Goal: Communication & Community: Ask a question

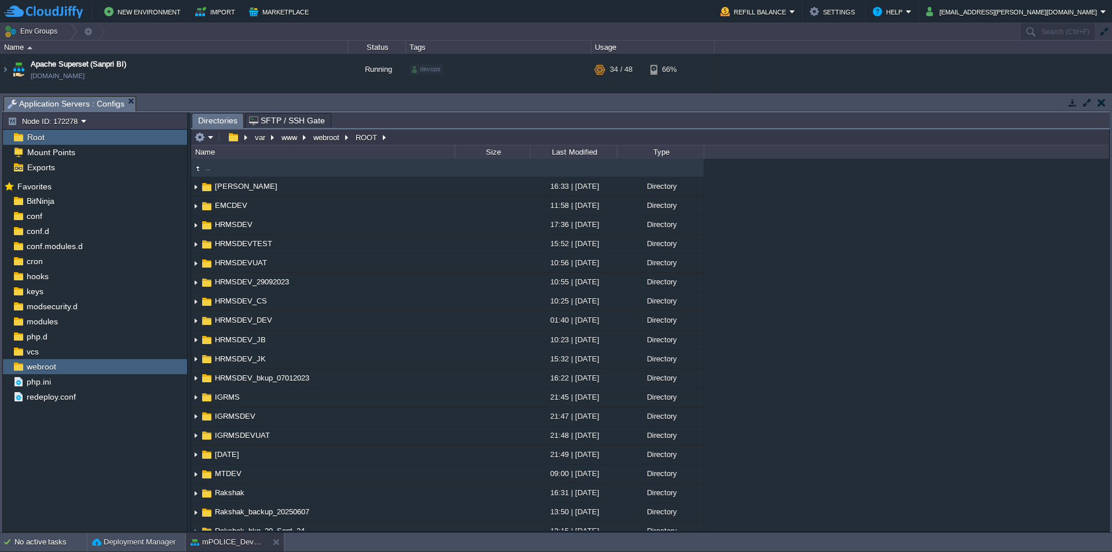
scroll to position [684, 0]
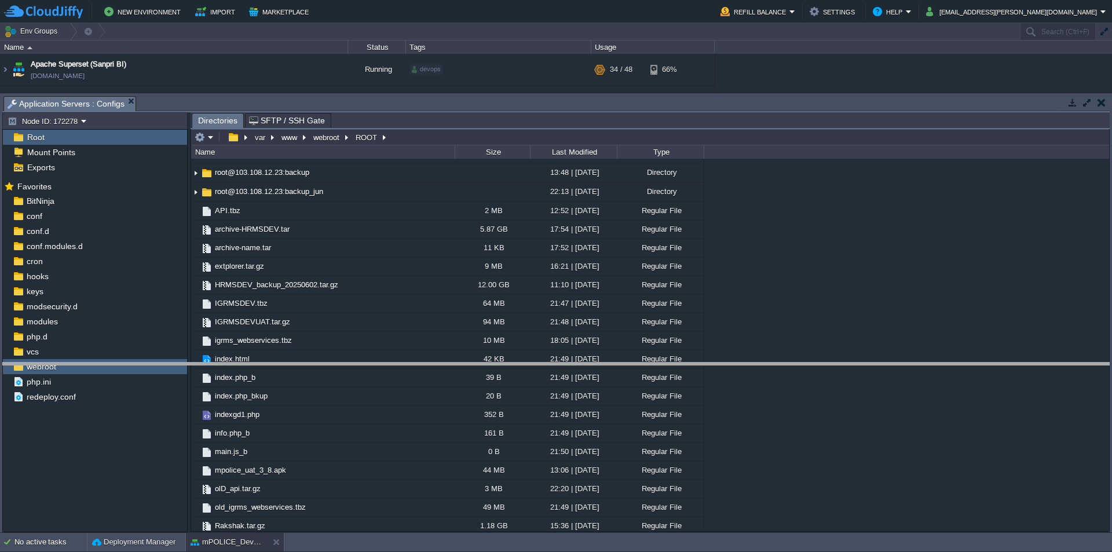
drag, startPoint x: 350, startPoint y: 110, endPoint x: 398, endPoint y: 357, distance: 252.0
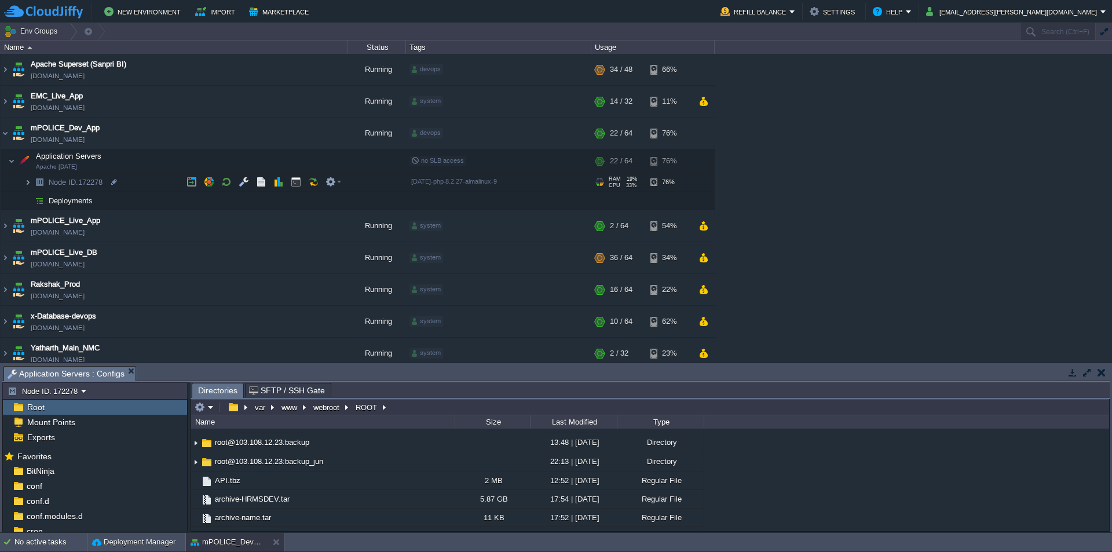
click at [28, 182] on img at bounding box center [27, 182] width 7 height 18
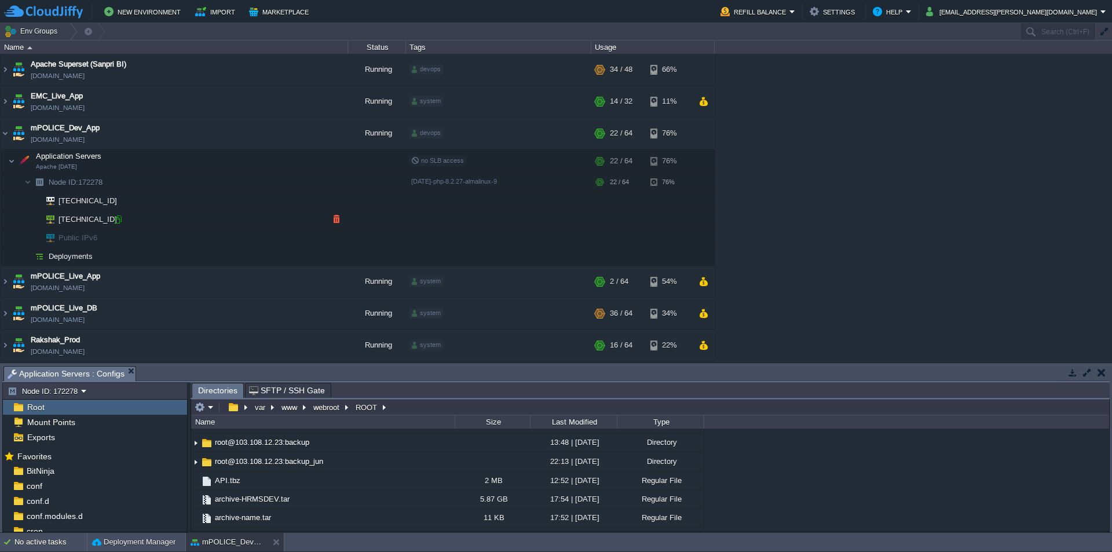
click at [120, 221] on div at bounding box center [118, 219] width 10 height 10
click at [268, 135] on button "button" at bounding box center [267, 133] width 10 height 10
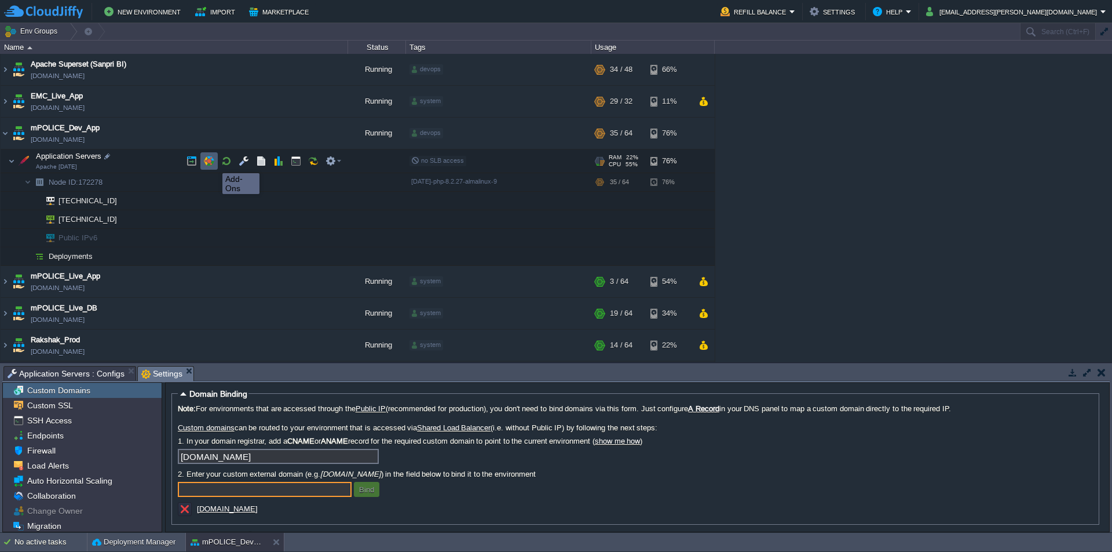
click at [212, 163] on button "button" at bounding box center [209, 161] width 10 height 10
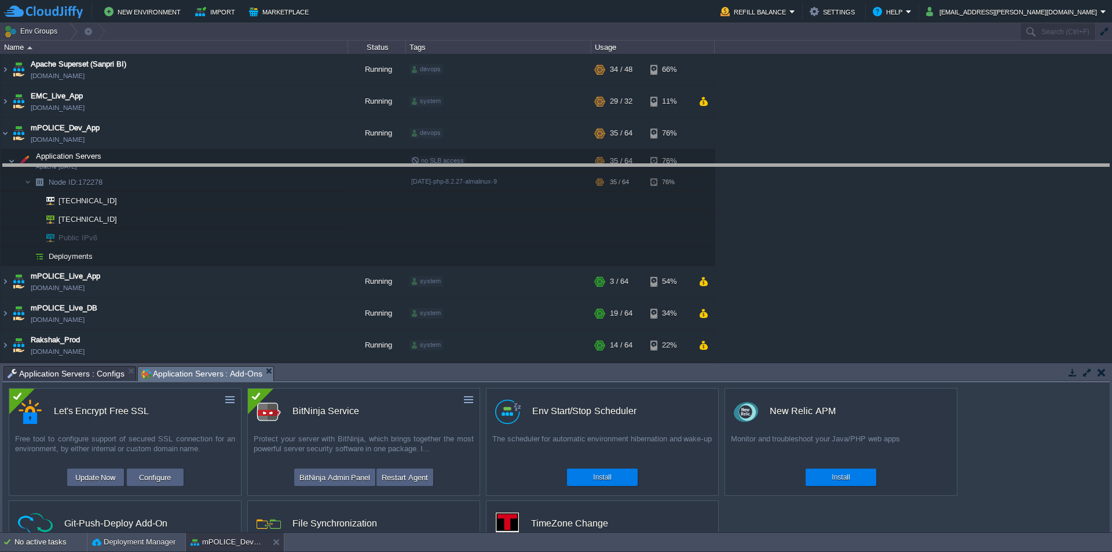
drag, startPoint x: 420, startPoint y: 380, endPoint x: 480, endPoint y: 130, distance: 256.6
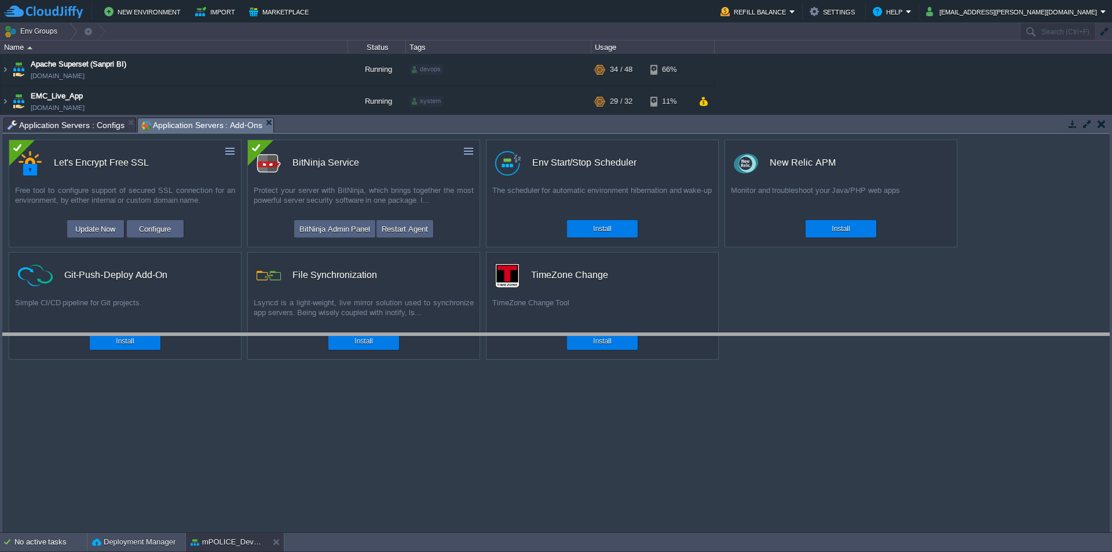
drag, startPoint x: 475, startPoint y: 132, endPoint x: 462, endPoint y: 368, distance: 236.6
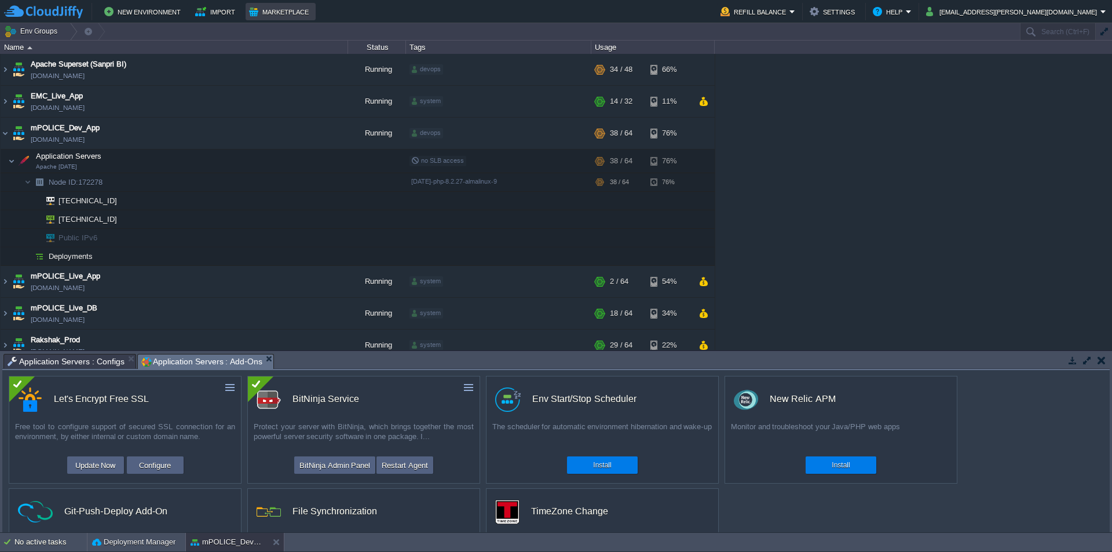
click at [283, 13] on button "Marketplace" at bounding box center [280, 12] width 63 height 14
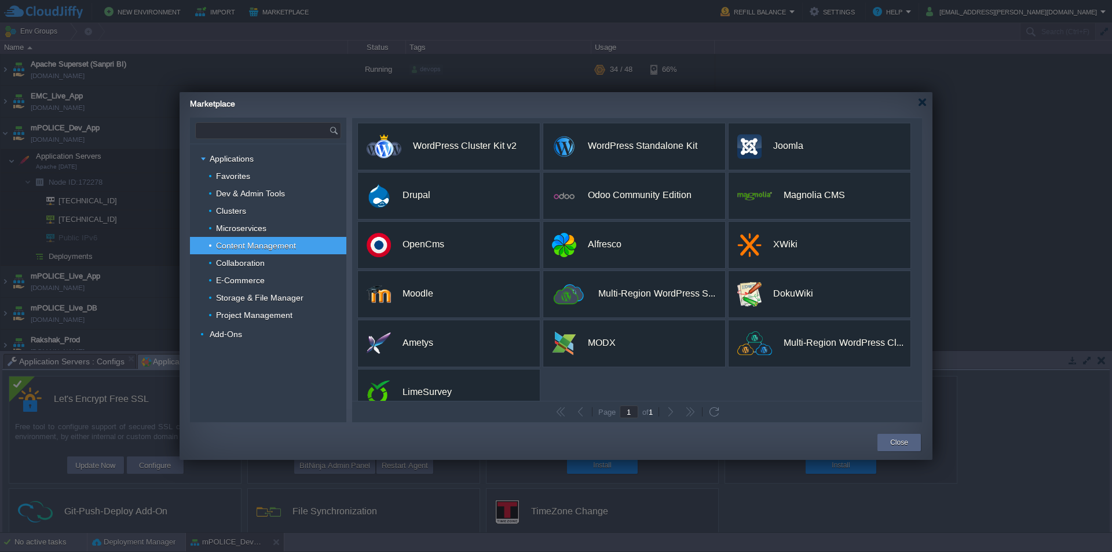
click at [299, 130] on input "text" at bounding box center [262, 131] width 133 height 16
paste input "WebDAV"
type input "WebDAV"
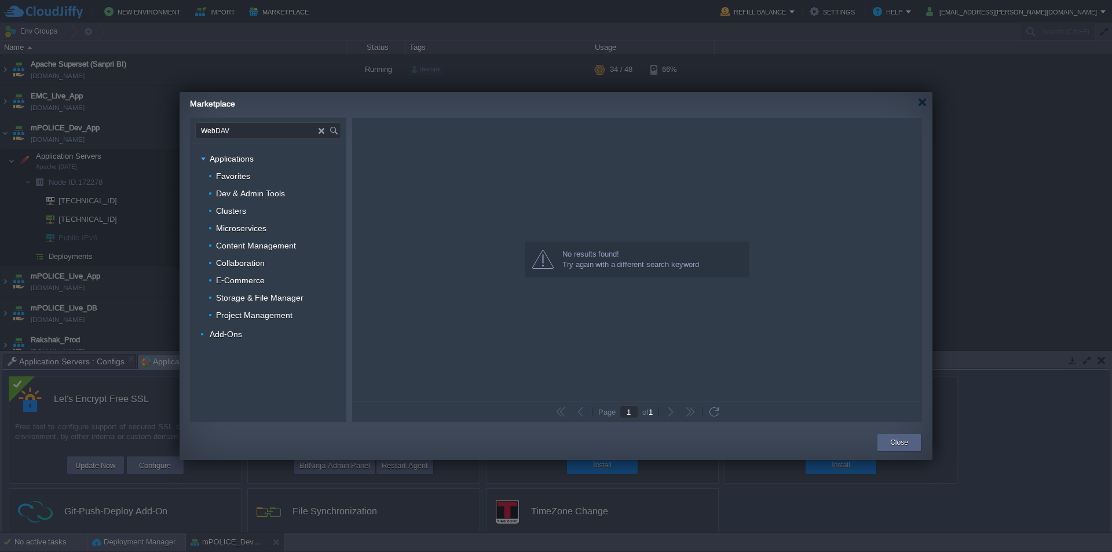
click at [299, 130] on input "WebDAV" at bounding box center [257, 131] width 123 height 16
click at [258, 159] on div "Applications" at bounding box center [268, 158] width 156 height 17
type input "Type application or add-on name"
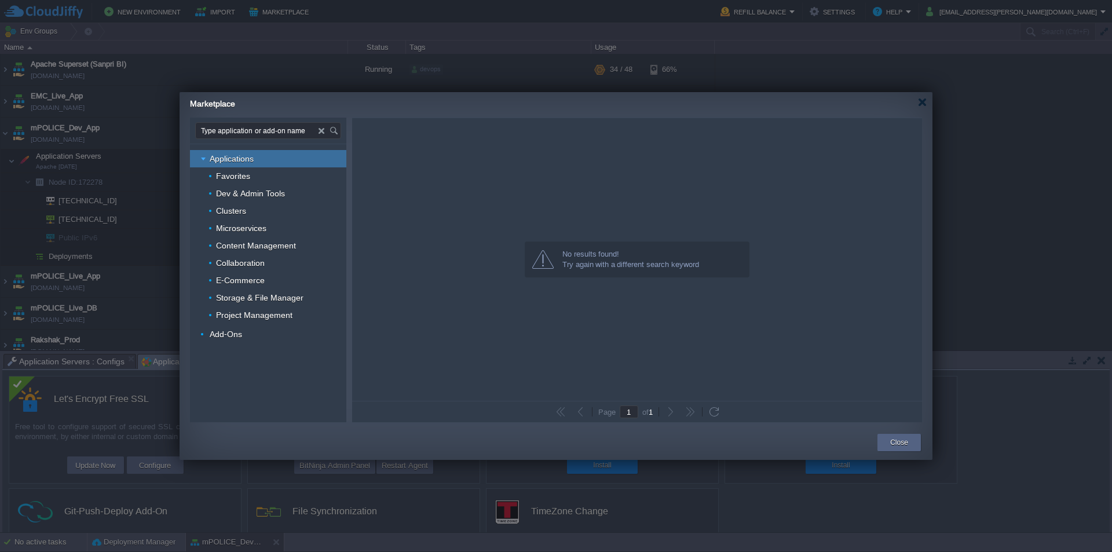
click at [258, 159] on div "Applications" at bounding box center [268, 158] width 156 height 17
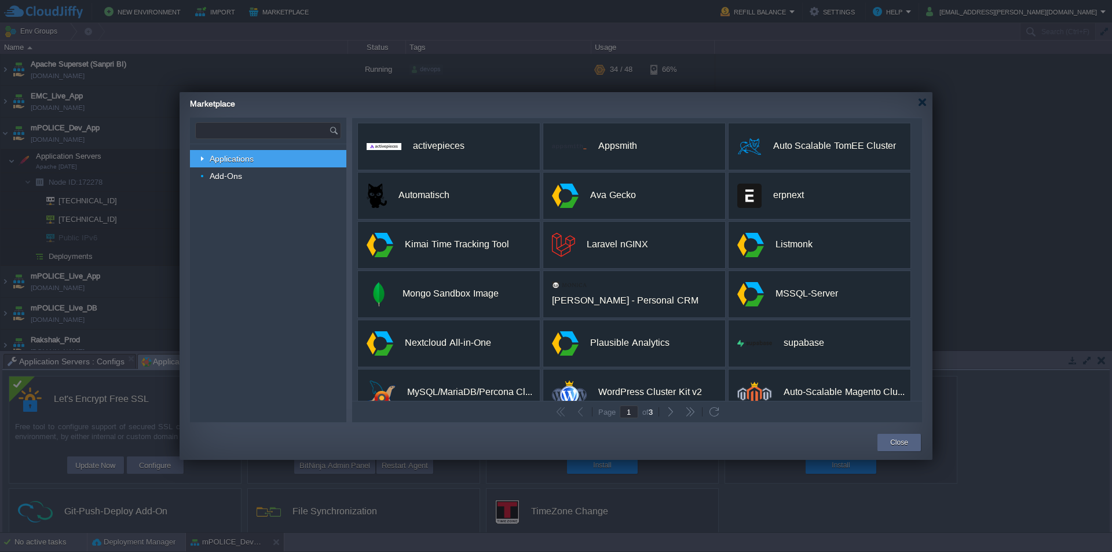
click at [268, 129] on input "text" at bounding box center [262, 131] width 133 height 16
paste input "WebDAV"
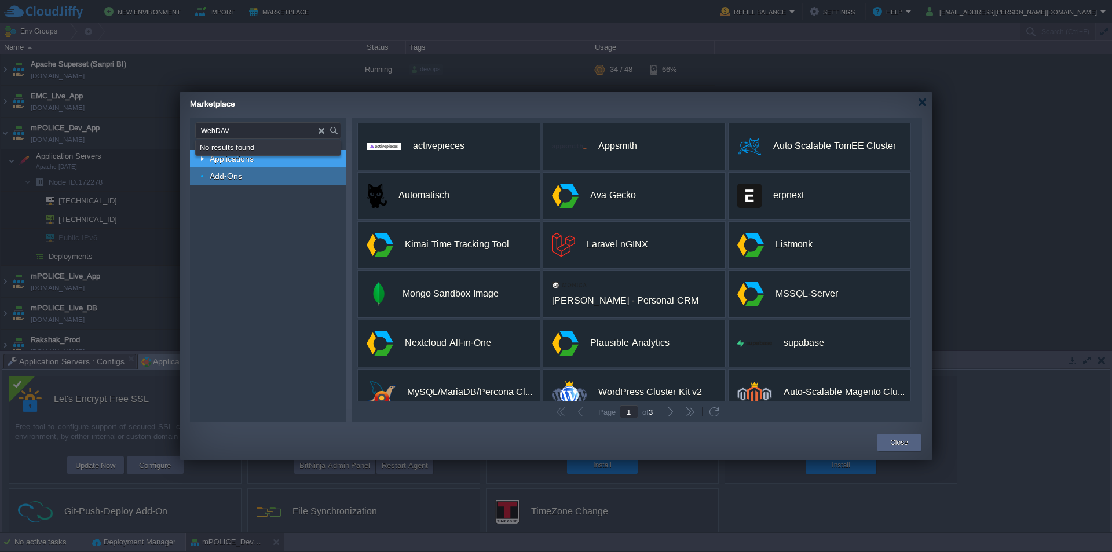
click at [237, 181] on div "Add-Ons" at bounding box center [268, 175] width 156 height 17
type input "Type application or add-on name"
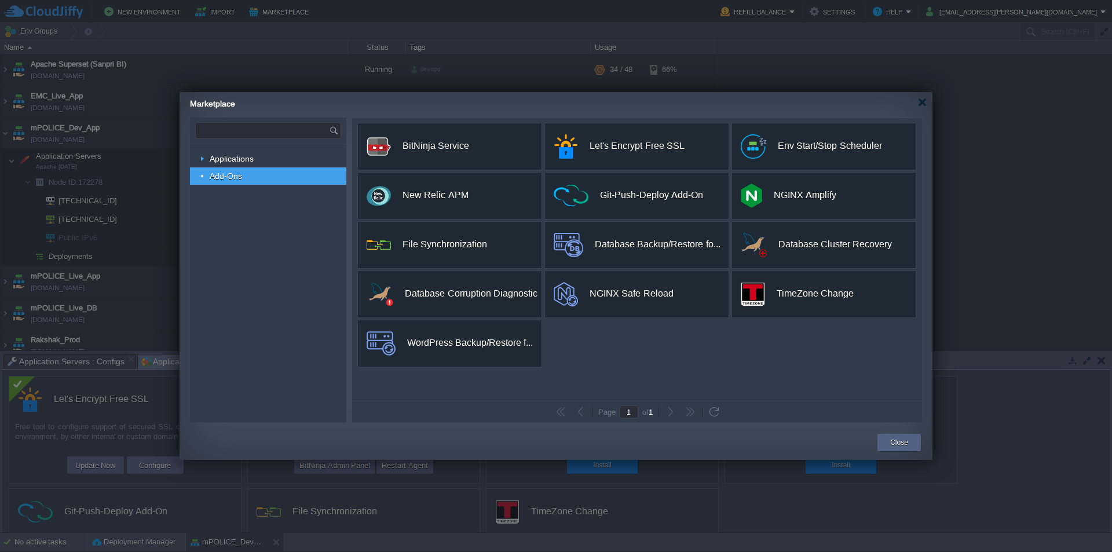
click at [247, 131] on input "text" at bounding box center [262, 131] width 133 height 16
paste input "WebDAV"
click at [250, 258] on div "Applications Favorites Dev & Admin Tools Clusters Microservices Content Managem…" at bounding box center [268, 283] width 156 height 278
click at [259, 127] on input "WebDAV" at bounding box center [257, 131] width 123 height 16
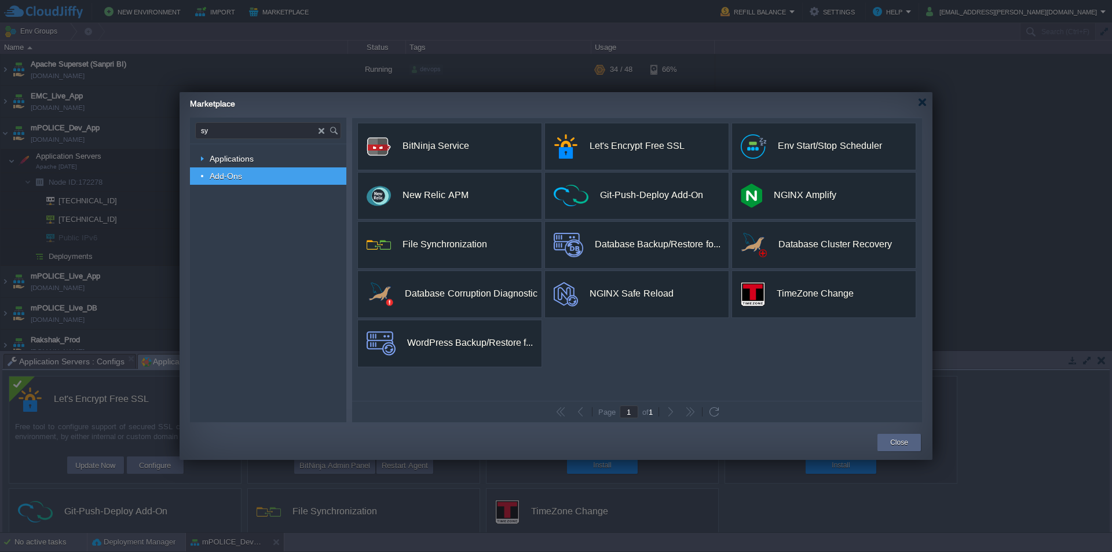
type input "s"
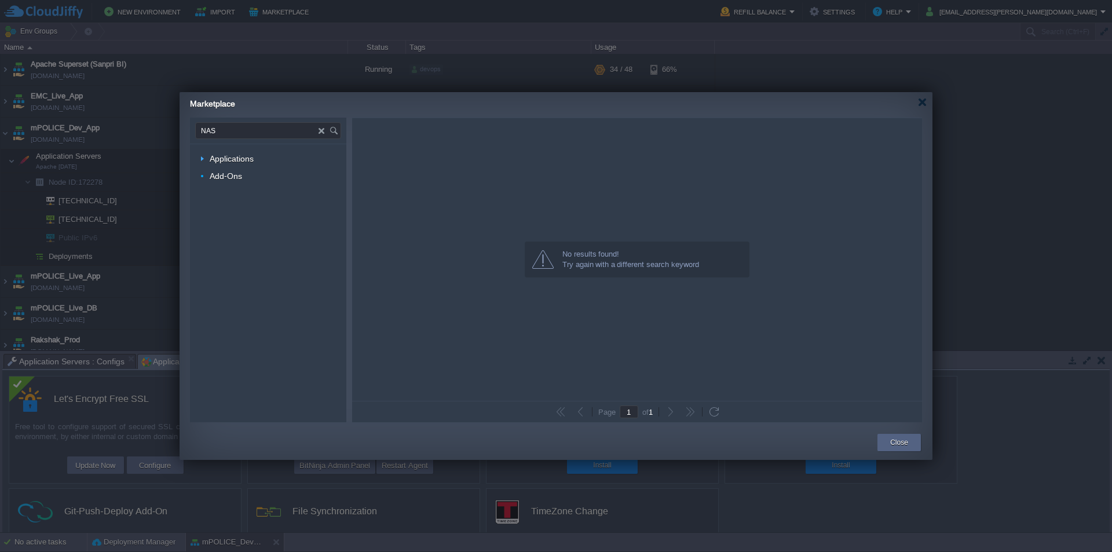
type input "NAS"
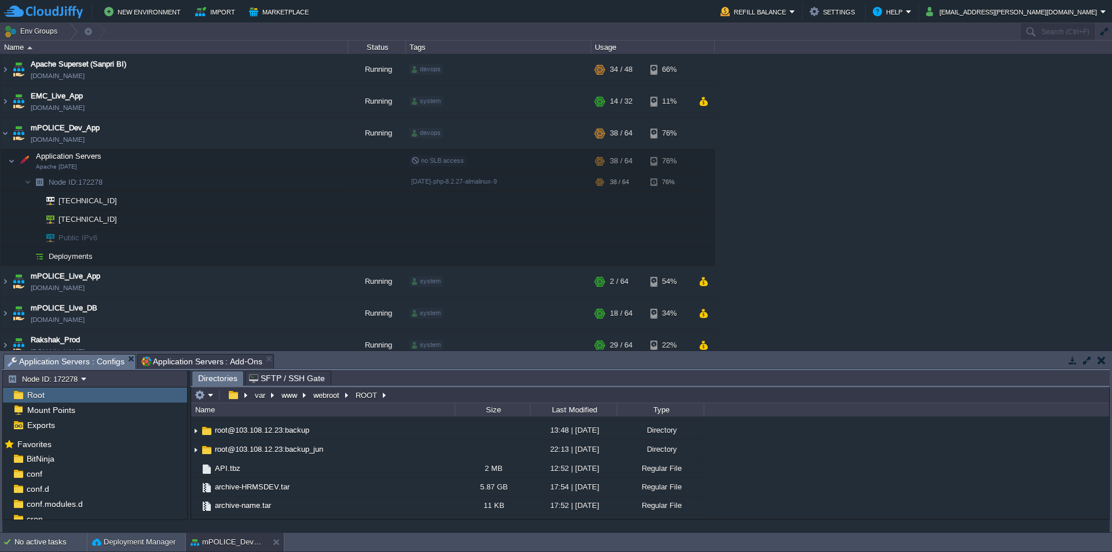
click at [43, 354] on span "Application Servers : Configs" at bounding box center [66, 361] width 117 height 14
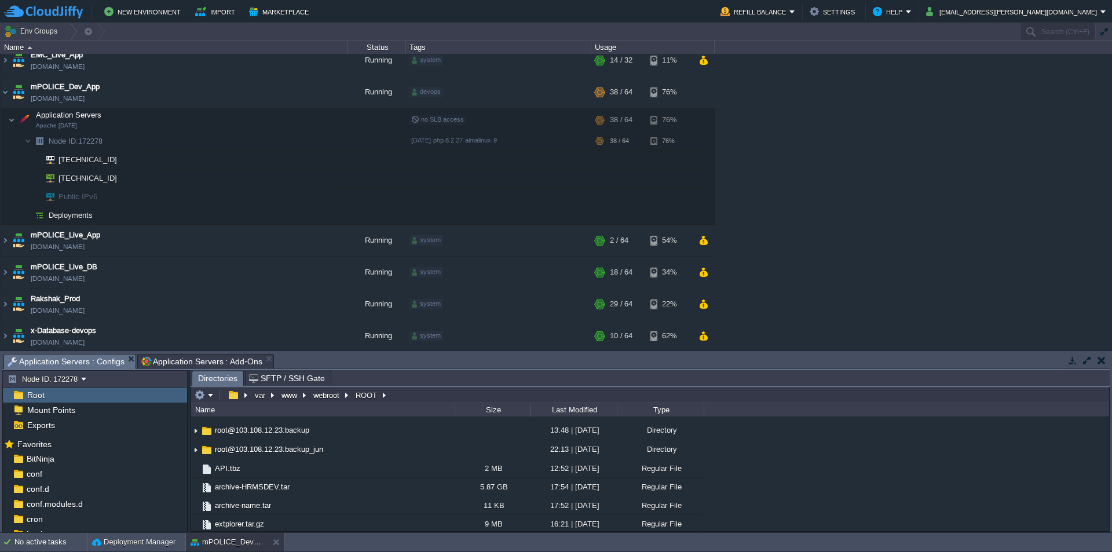
scroll to position [75, 0]
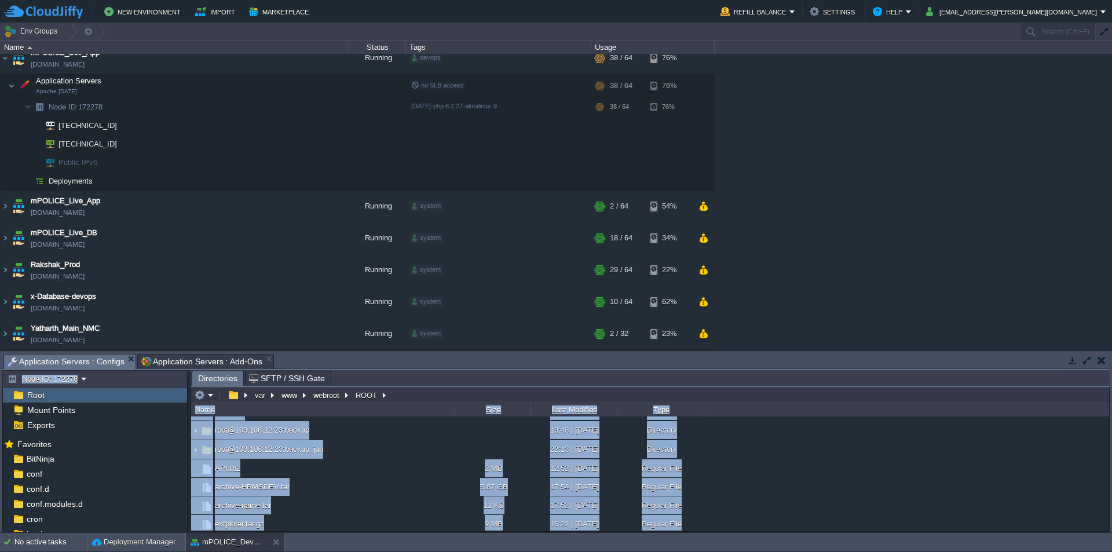
drag, startPoint x: 1110, startPoint y: 493, endPoint x: 1107, endPoint y: 533, distance: 40.6
click at [1107, 533] on body "New Environment Import Marketplace Bonus ₹0.00 Upgrade Account Refill Balance S…" at bounding box center [556, 276] width 1112 height 552
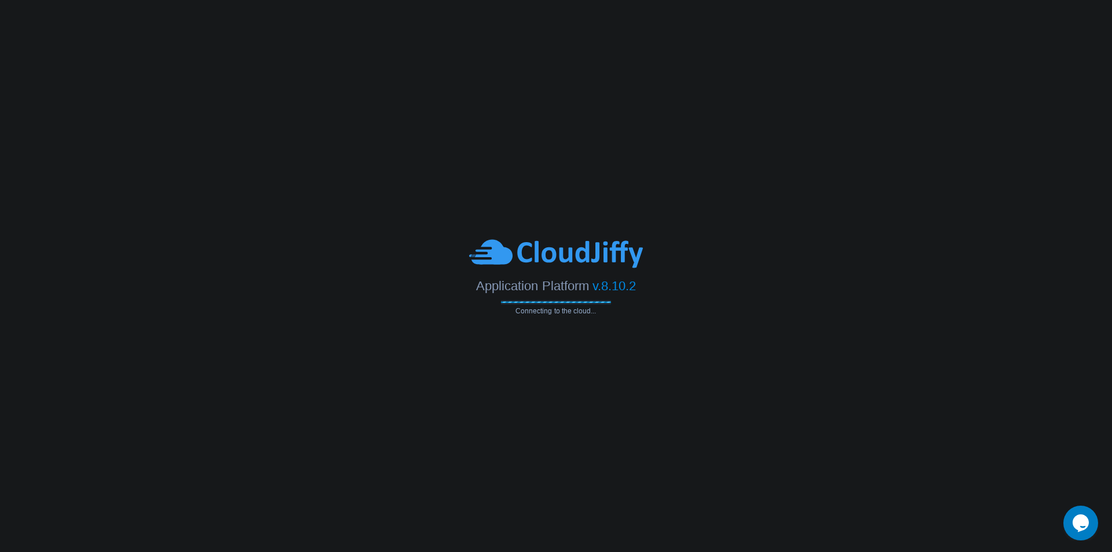
click at [1082, 522] on icon "$i18n('chat', 'chat_widget')" at bounding box center [1080, 522] width 16 height 17
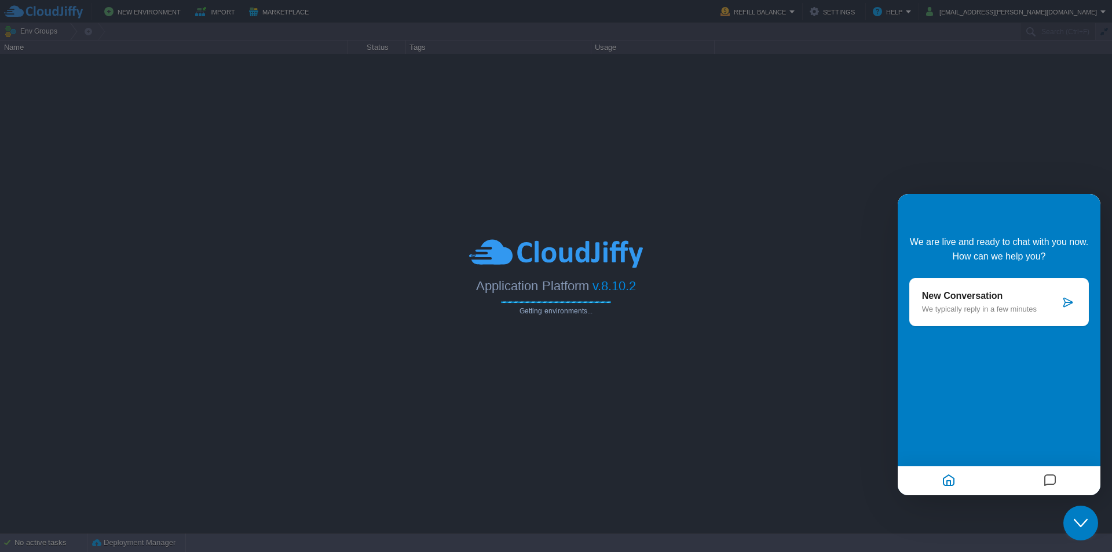
click at [986, 289] on div "New Conversation We typically reply in a few minutes" at bounding box center [998, 302] width 179 height 48
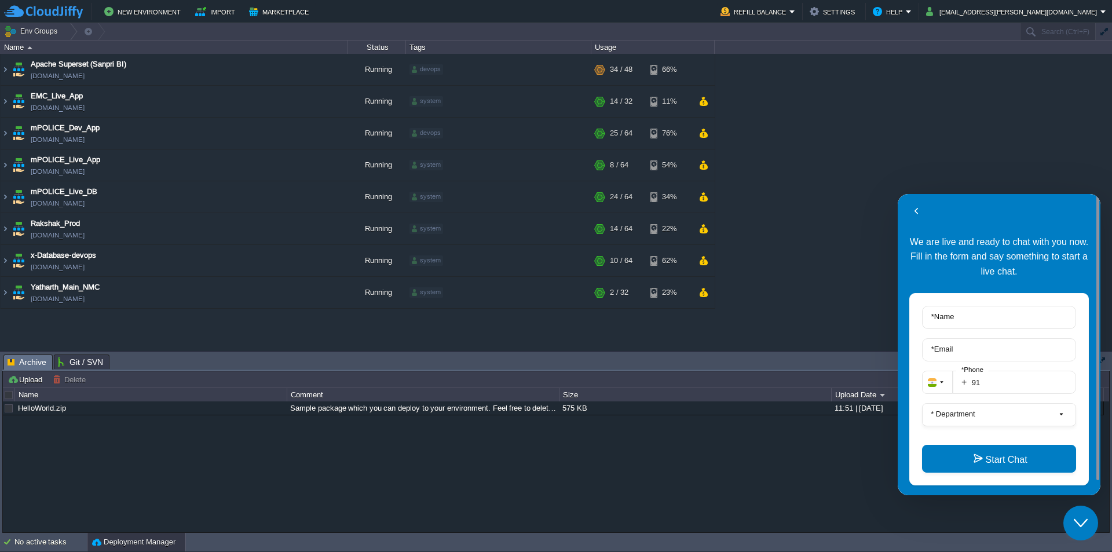
click at [959, 314] on label "* Name" at bounding box center [942, 316] width 34 height 9
click at [960, 314] on input "* Name" at bounding box center [999, 317] width 154 height 23
type input "Rakesh"
click at [954, 349] on input "* Email" at bounding box center [999, 349] width 154 height 23
type input "[EMAIL_ADDRESS][PERSON_NAME][DOMAIN_NAME]"
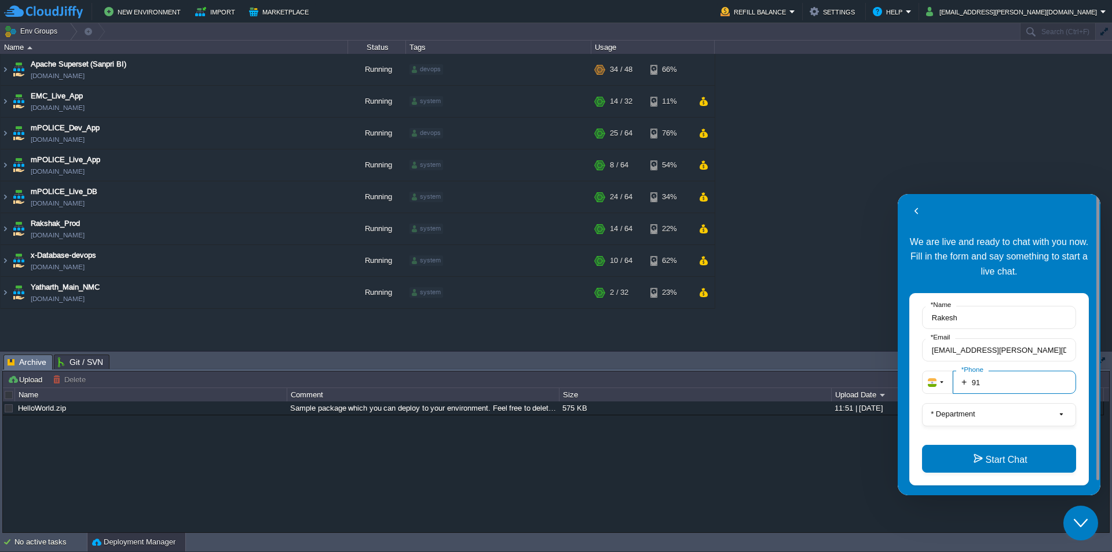
click at [1002, 384] on input "91" at bounding box center [1013, 382] width 123 height 23
type input "919987023723"
click at [993, 409] on button "* Department" at bounding box center [999, 414] width 154 height 23
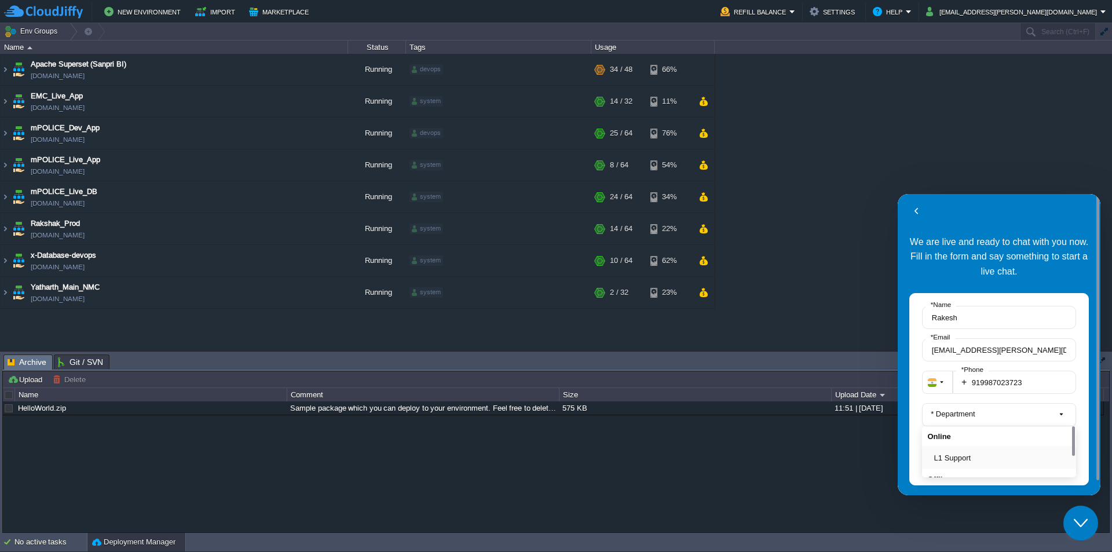
click at [974, 452] on button "L1 Support" at bounding box center [1002, 458] width 137 height 12
click at [994, 457] on button "Start Chat" at bounding box center [999, 459] width 154 height 28
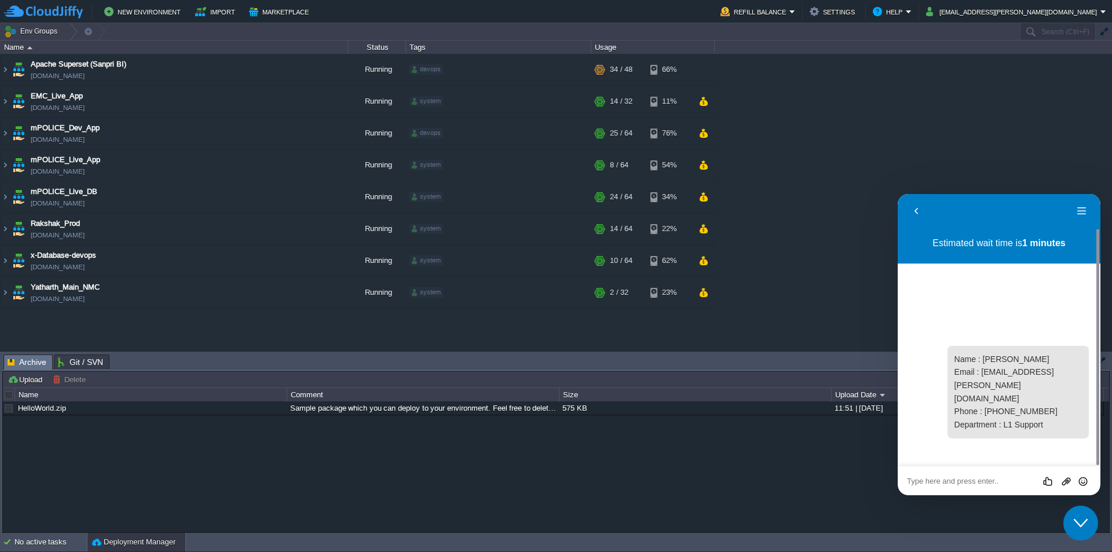
click at [897, 194] on textarea at bounding box center [897, 194] width 0 height 0
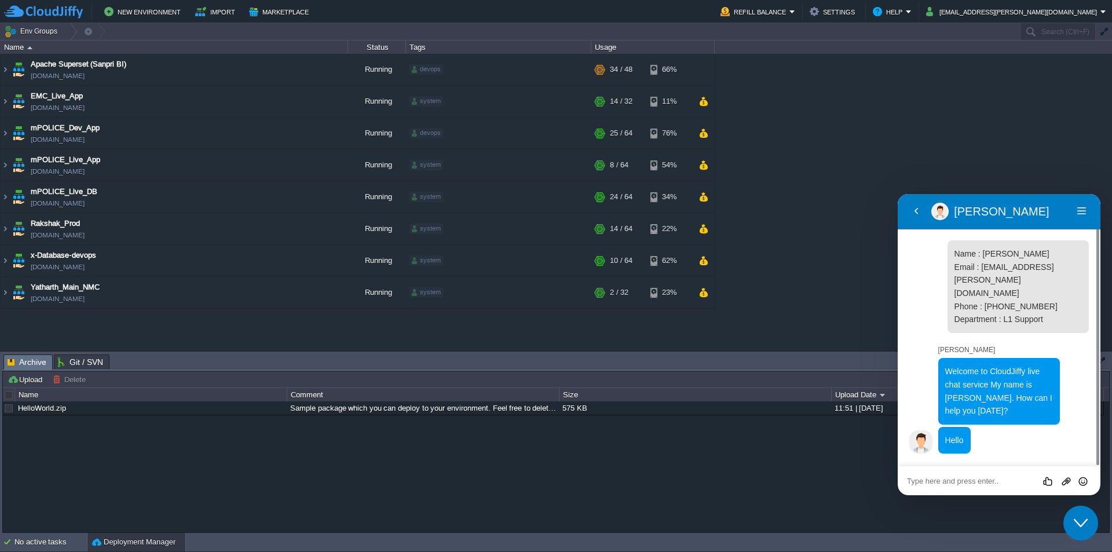
click at [897, 194] on textarea at bounding box center [897, 194] width 0 height 0
type textarea "Hi [PERSON_NAME], i want to sync files from Cloudjiffy to SYnology NAS"
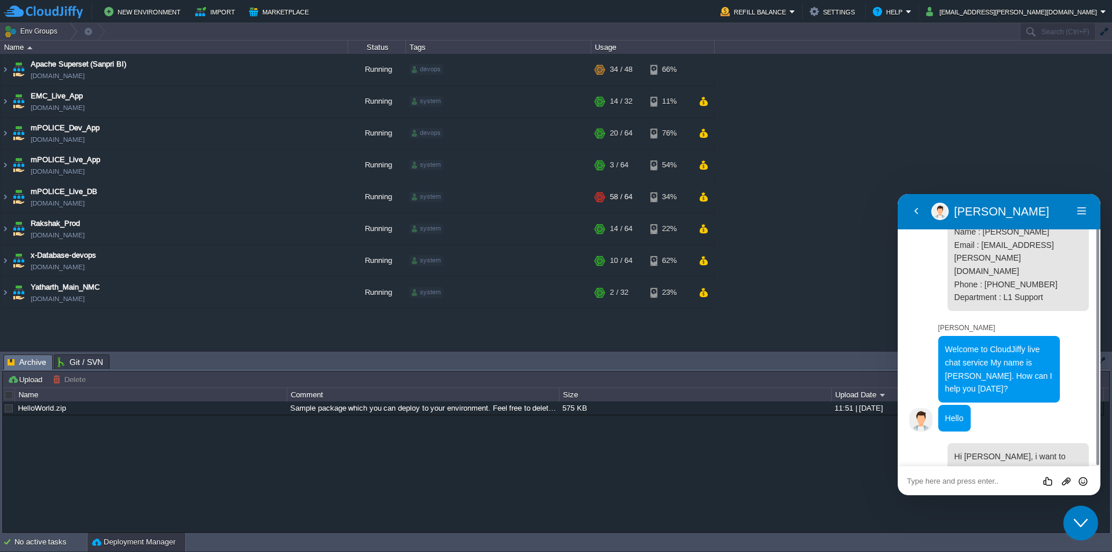
click at [897, 194] on textarea at bounding box center [897, 194] width 0 height 0
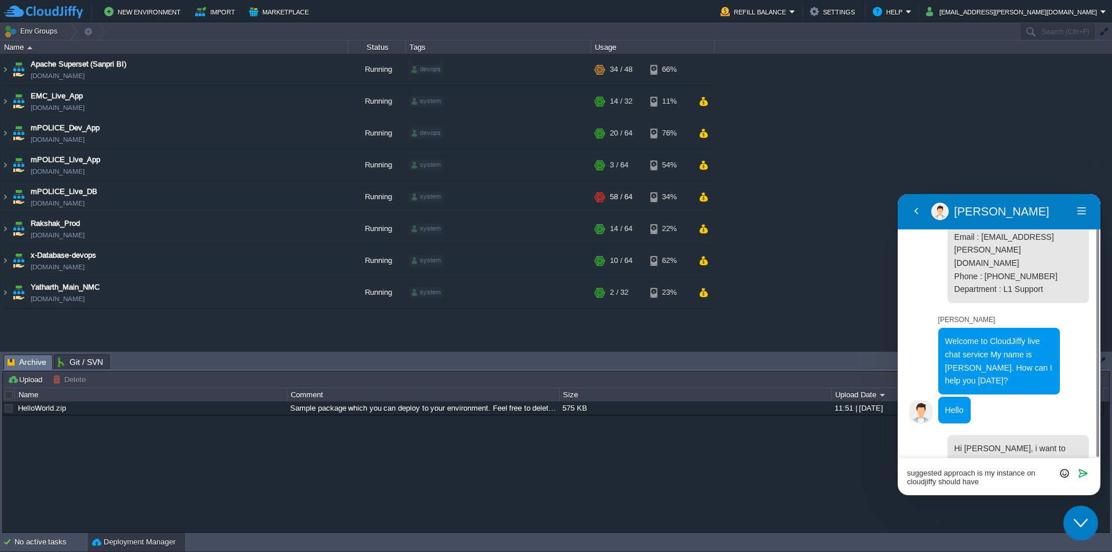
paste textarea "WebDAV"
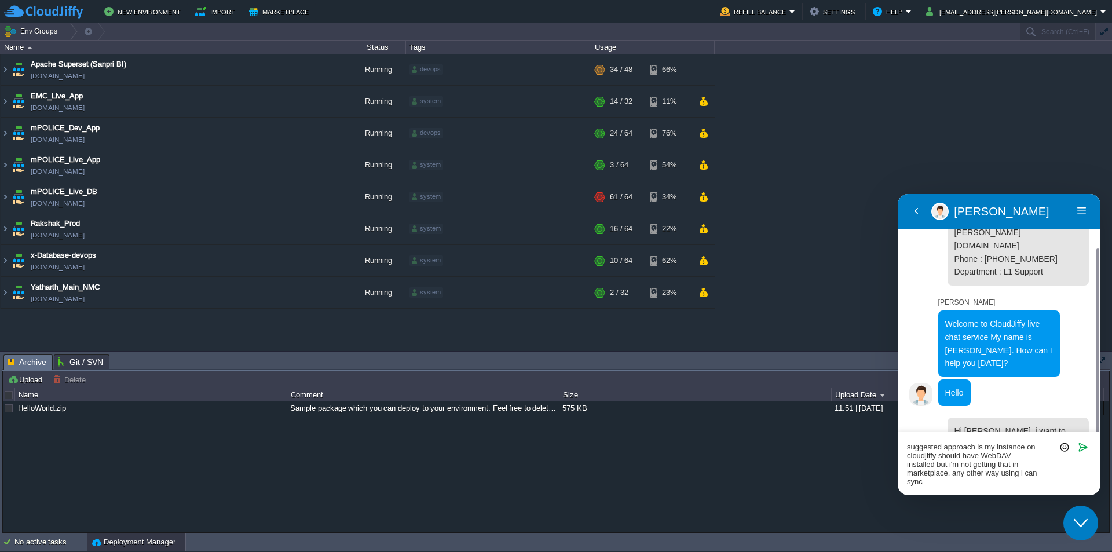
scroll to position [56, 0]
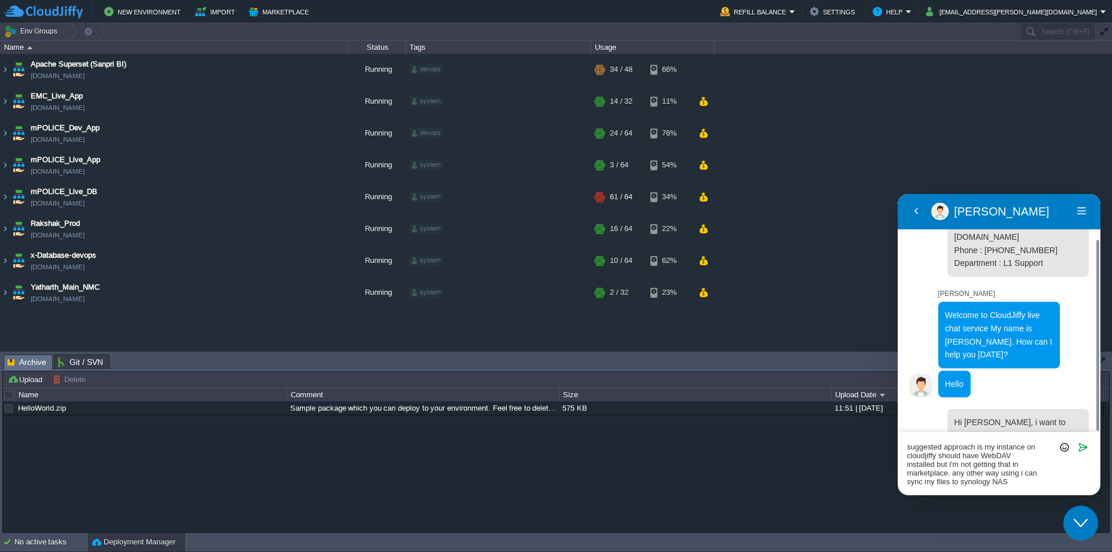
type textarea "suggested approach is my instance on cloudjiffy should have WebDAV installed bu…"
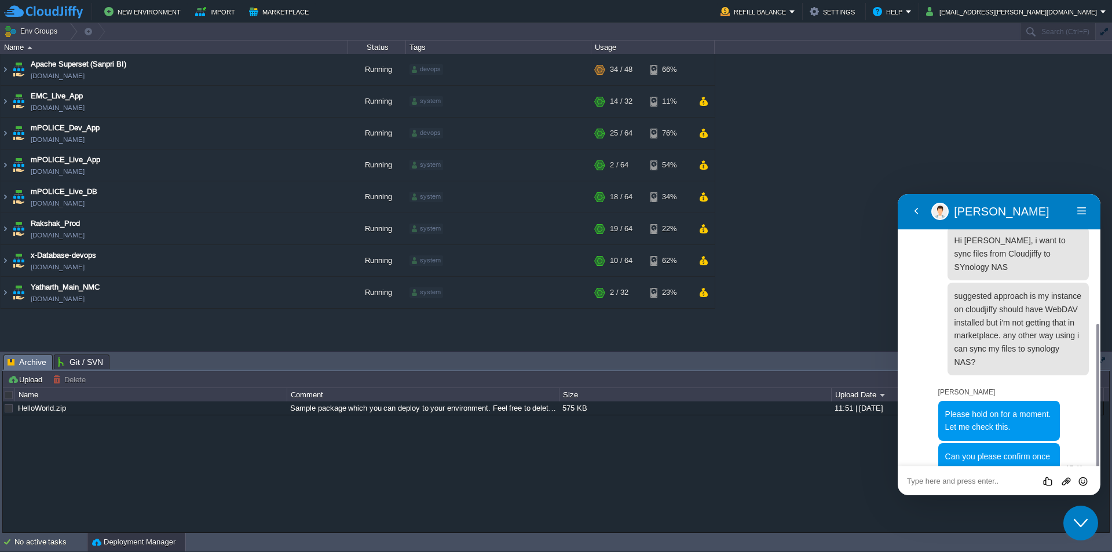
scroll to position [238, 0]
click at [897, 194] on textarea at bounding box center [897, 194] width 0 height 0
click at [4, 134] on img at bounding box center [5, 133] width 9 height 31
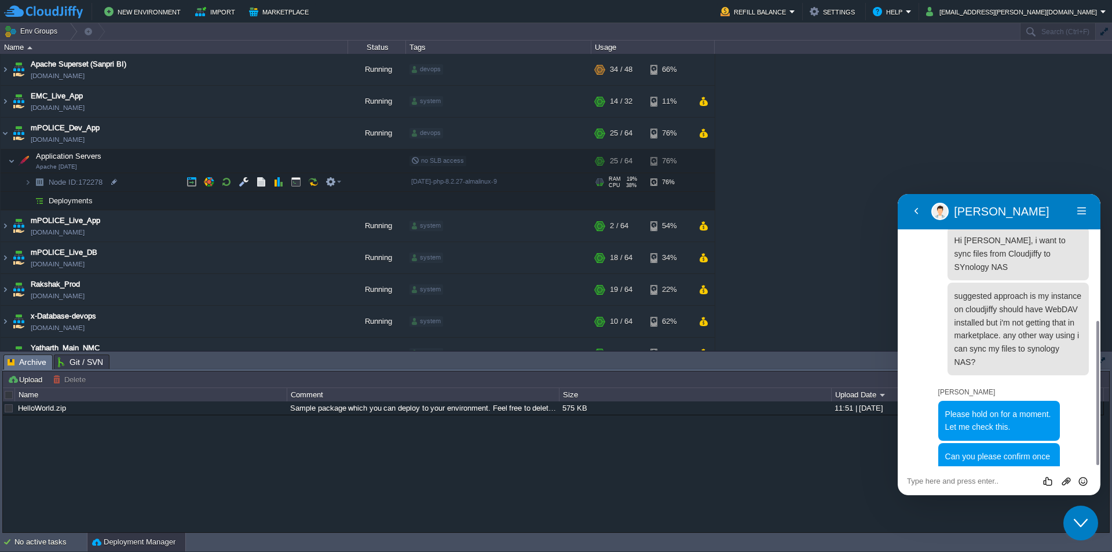
click at [97, 185] on span "Node ID: 172278" at bounding box center [75, 182] width 57 height 10
click at [116, 181] on input "172278" at bounding box center [197, 181] width 300 height 15
click at [897, 194] on div "Rate this chat Upload File Insert emoji" at bounding box center [897, 194] width 0 height 0
click at [897, 194] on textarea at bounding box center [897, 194] width 0 height 0
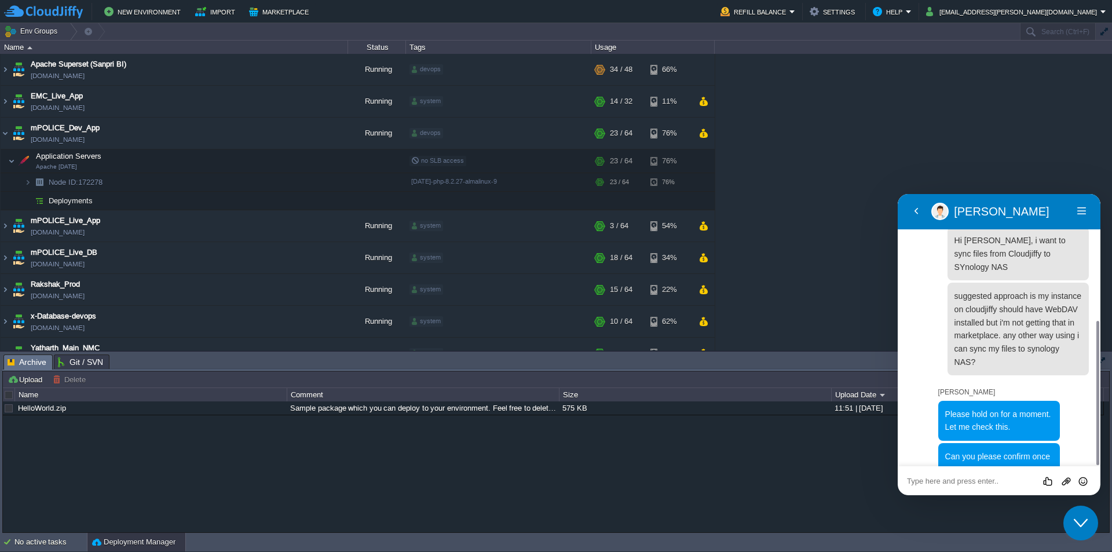
paste textarea "172278"
type textarea "172278"
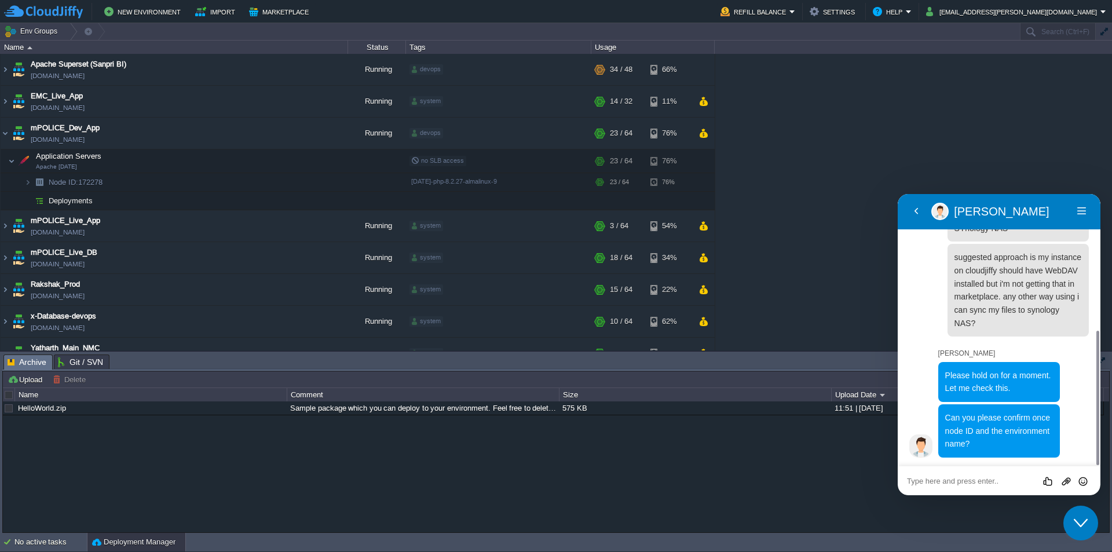
click at [897, 194] on textarea at bounding box center [897, 194] width 0 height 0
type textarea "I hope you understood the objective"
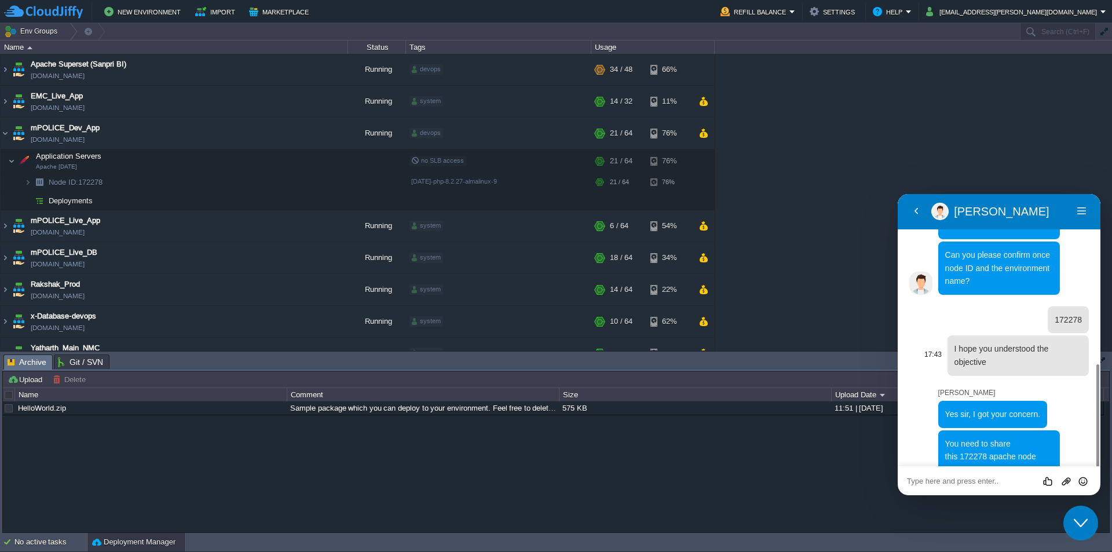
scroll to position [439, 0]
click at [897, 194] on textarea at bounding box center [897, 194] width 0 height 0
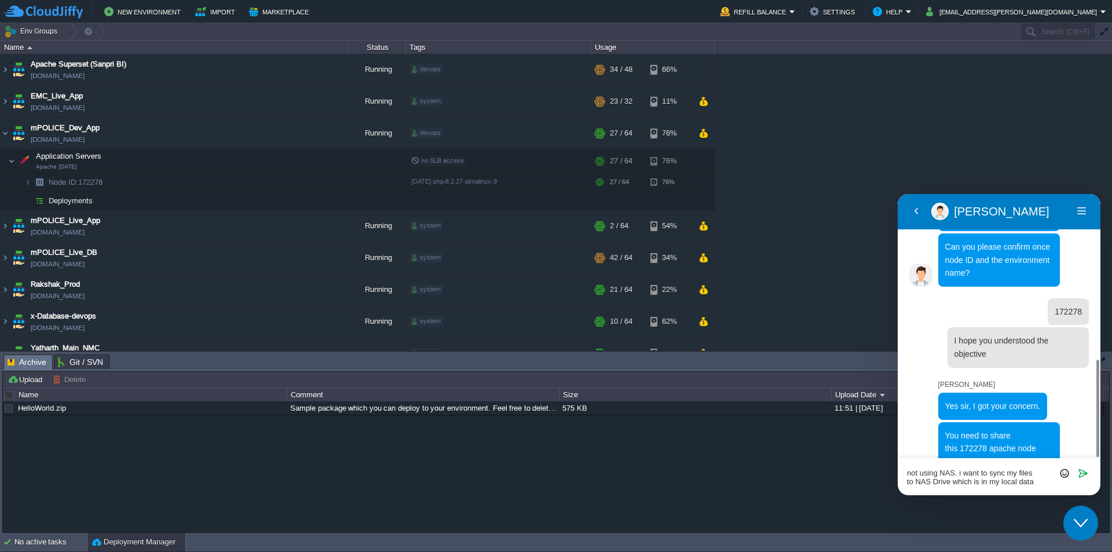
scroll to position [0, 0]
type textarea "not using NAS. i want to sync my files to NAS Drive which is in my local data c…"
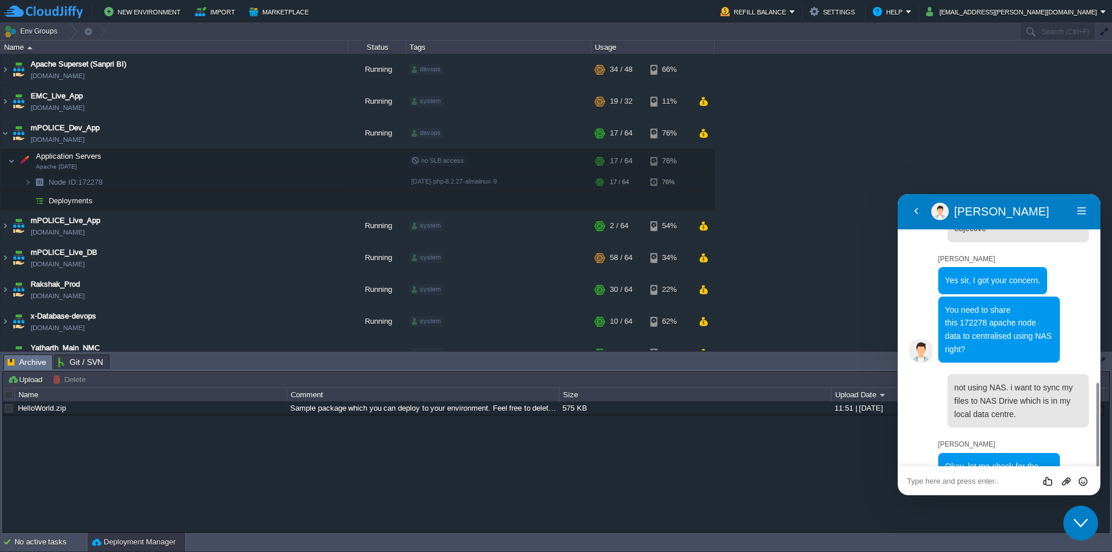
scroll to position [570, 0]
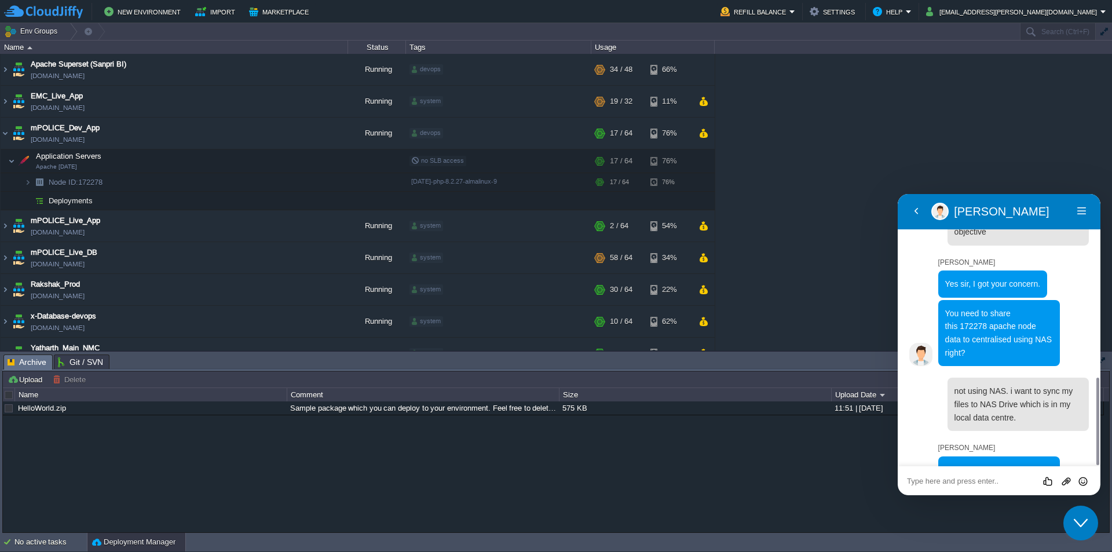
click at [897, 194] on textarea at bounding box center [897, 194] width 0 height 0
type textarea "ok"
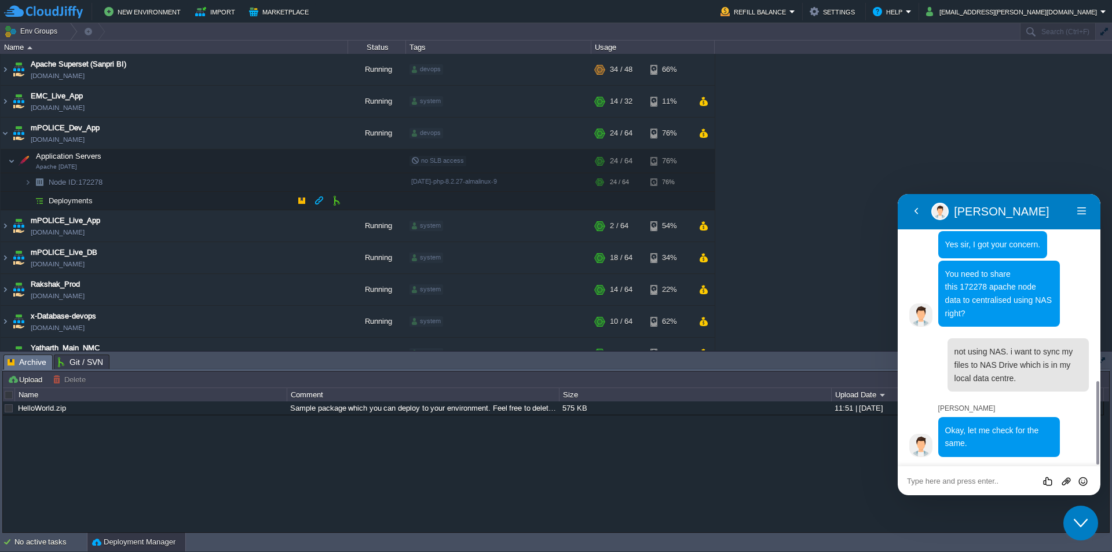
scroll to position [609, 0]
click at [271, 12] on button "Marketplace" at bounding box center [280, 12] width 63 height 14
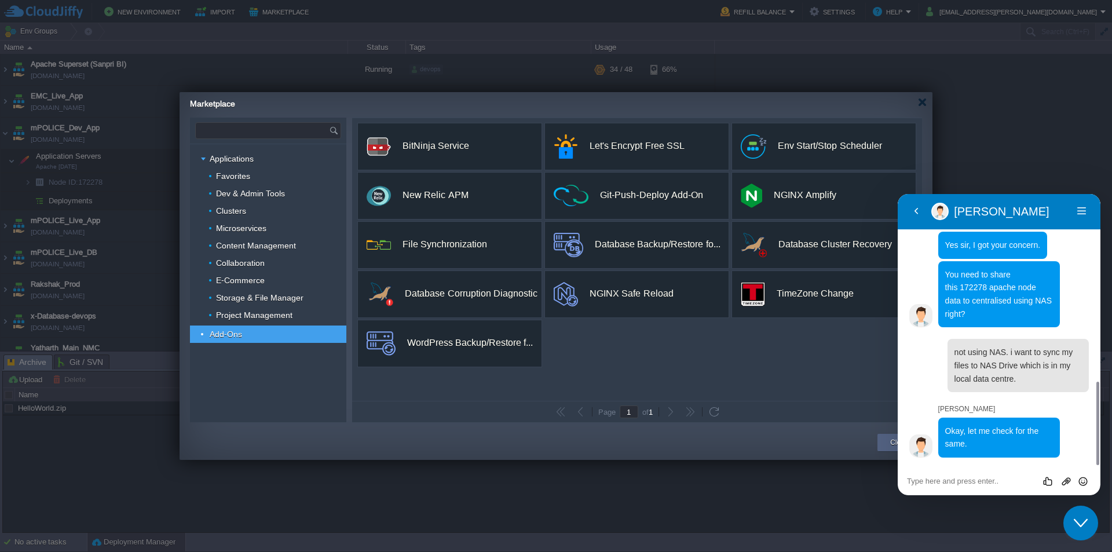
click at [260, 127] on input "text" at bounding box center [262, 131] width 133 height 16
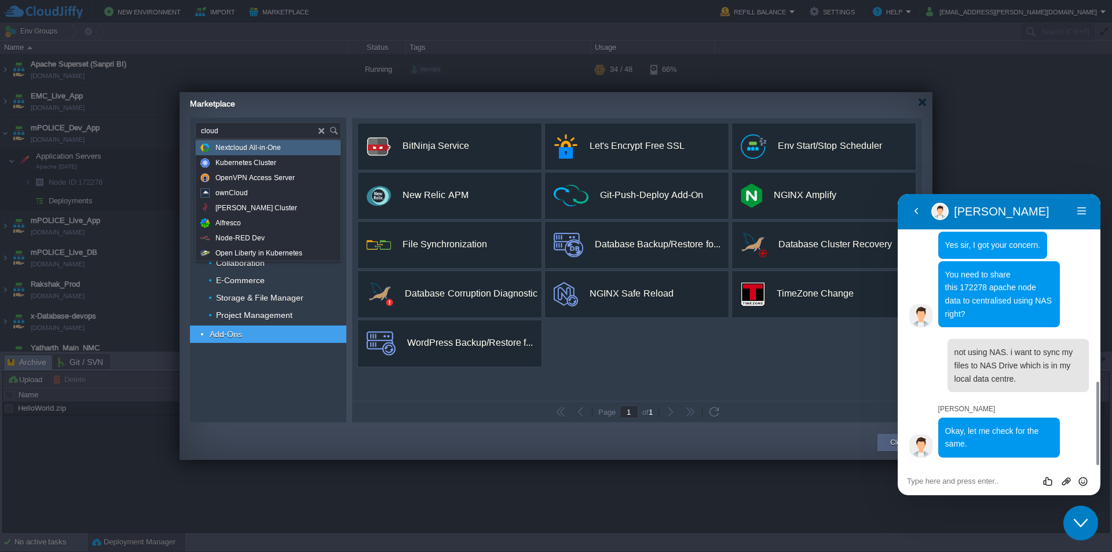
click at [251, 131] on input "cloud" at bounding box center [257, 131] width 123 height 16
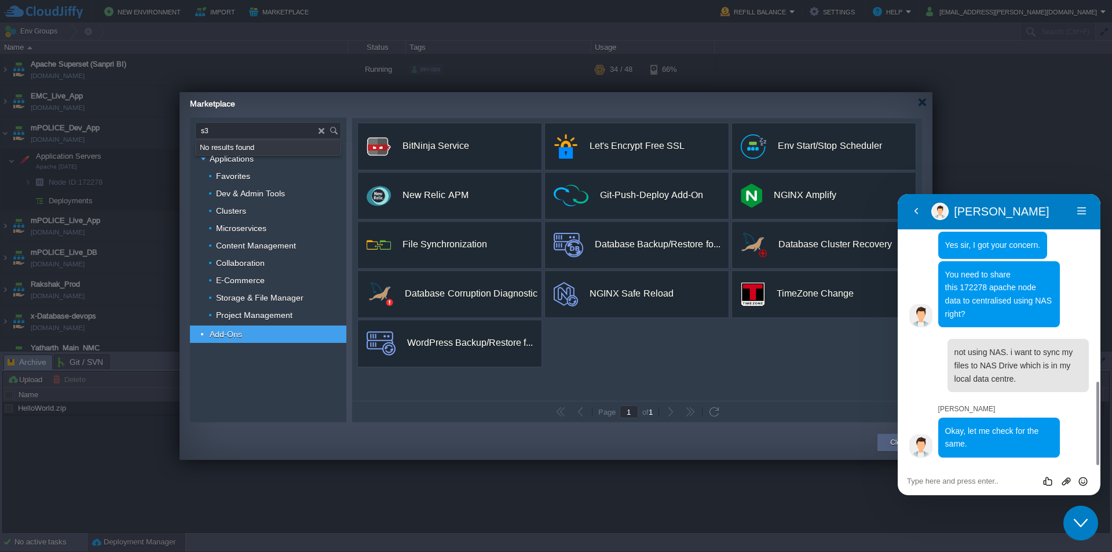
type input "s"
click at [233, 130] on input "text" at bounding box center [262, 131] width 133 height 16
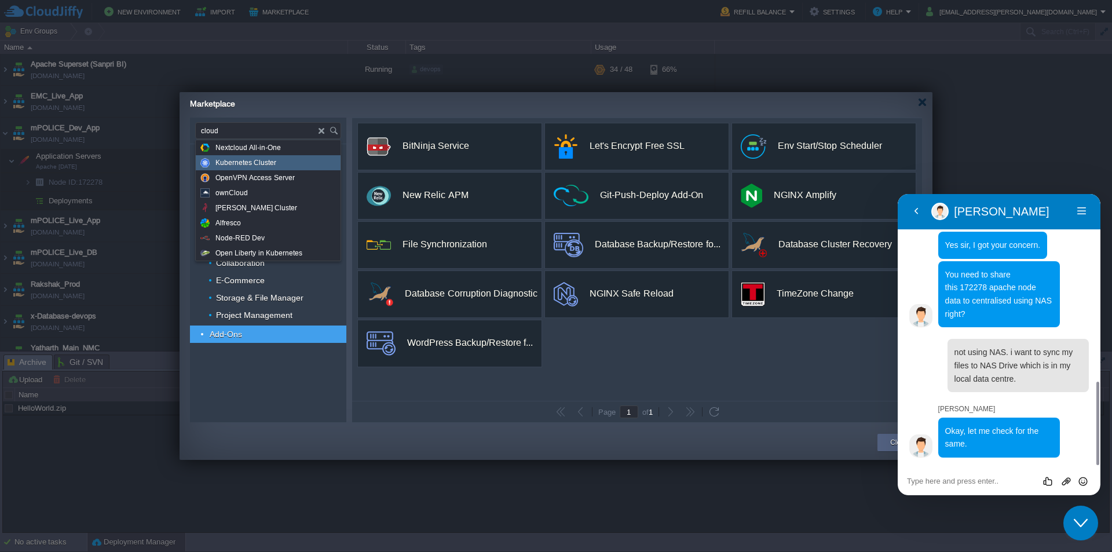
type input "cloud"
click at [923, 102] on div at bounding box center [922, 102] width 9 height 9
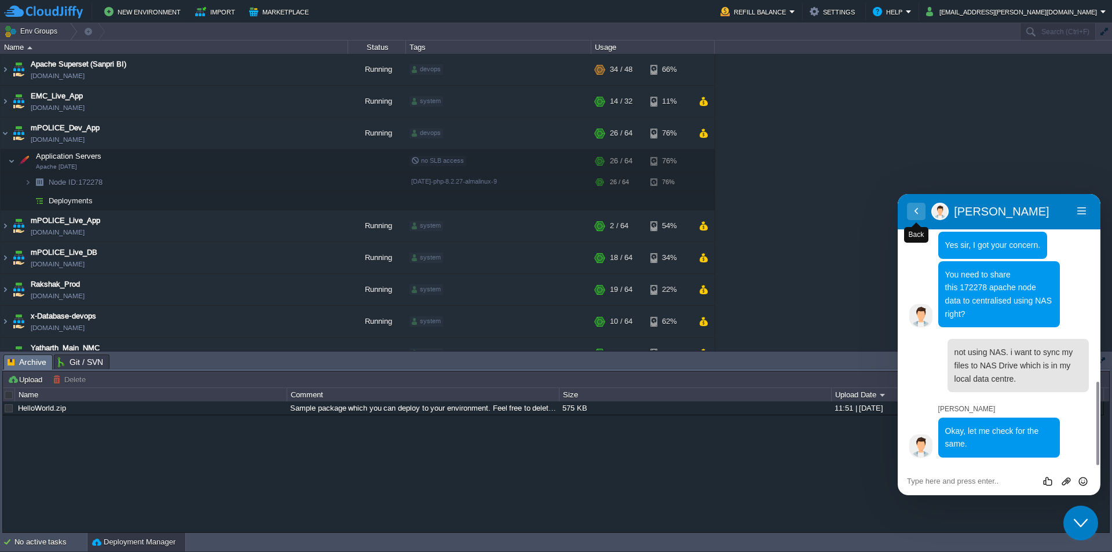
click at [917, 210] on button "Back" at bounding box center [916, 211] width 19 height 17
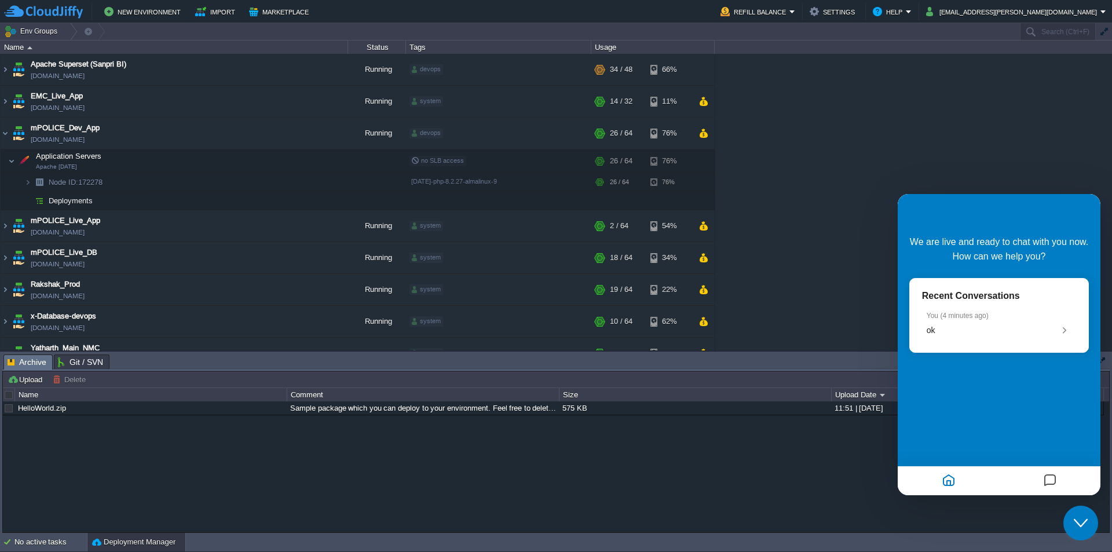
scroll to position [580, 0]
